Goal: Register for event/course

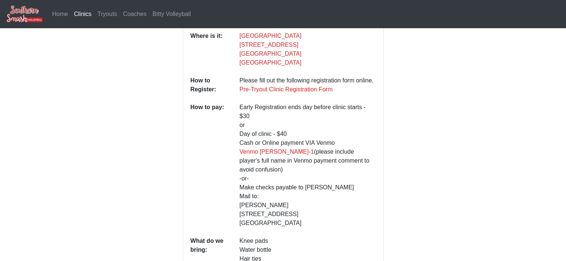
scroll to position [223, 0]
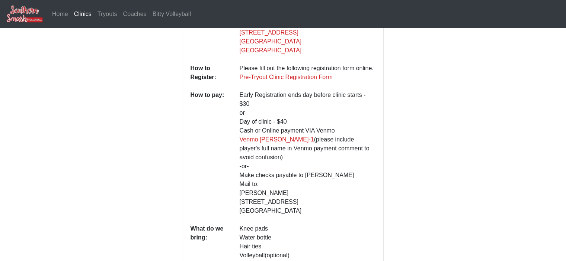
drag, startPoint x: 300, startPoint y: 195, endPoint x: 238, endPoint y: 87, distance: 124.4
click at [238, 91] on dd "Early Registration ends day before clinic starts - $30 or Day of clinic - $40 C…" at bounding box center [307, 156] width 147 height 131
copy p "Early Registration ends day before clinic starts - $30 or Day of clinic - $40 C…"
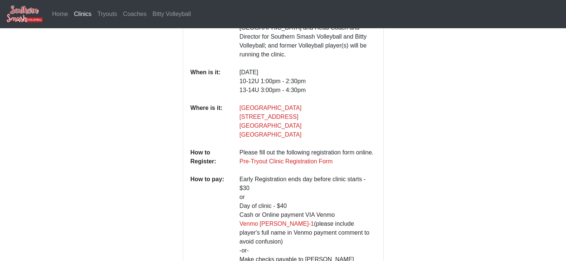
scroll to position [176, 0]
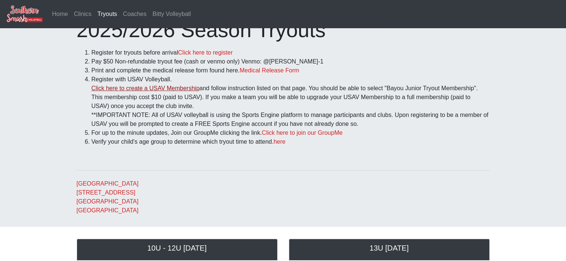
scroll to position [37, 0]
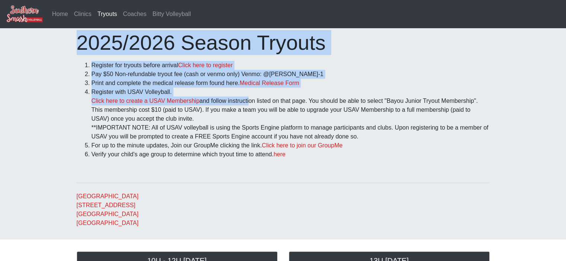
drag, startPoint x: 71, startPoint y: 40, endPoint x: 247, endPoint y: 98, distance: 184.7
click at [247, 98] on div "2025/2026 Season Tryouts Register for tryouts before arrival Click here to regi…" at bounding box center [283, 129] width 424 height 198
copy div "2025/2026 Season Tryouts Register for tryouts before arrival Click here to regi…"
click at [239, 85] on li "Print and complete the medical release form found here. Medical Release Form" at bounding box center [290, 83] width 398 height 9
